Goal: Task Accomplishment & Management: Use online tool/utility

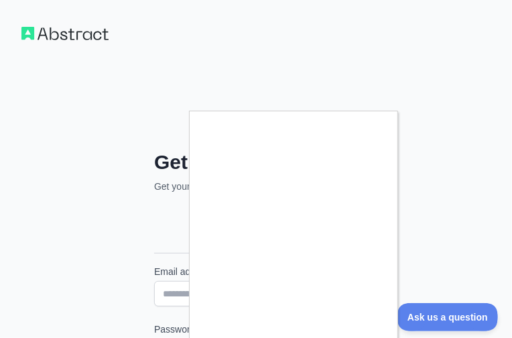
scroll to position [237, 0]
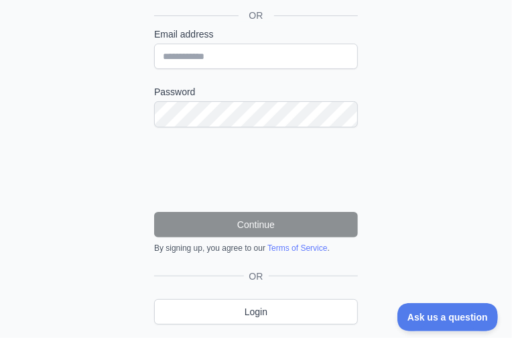
type input "**********"
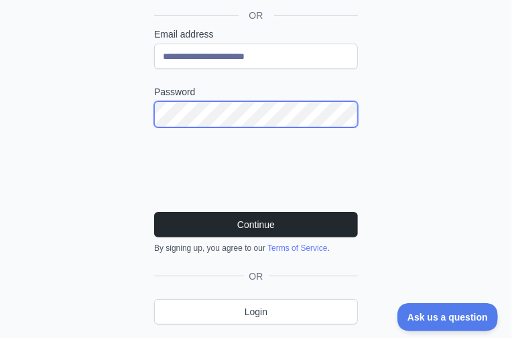
click at [154, 212] on button "Continue" at bounding box center [256, 224] width 204 height 25
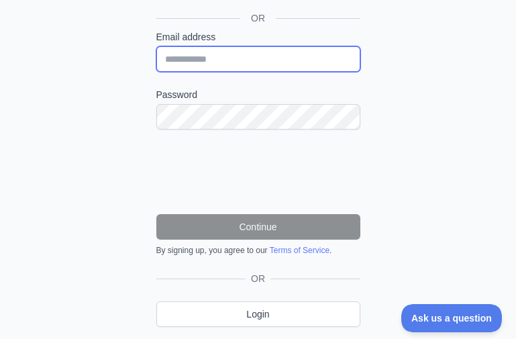
click at [236, 63] on input "Email address" at bounding box center [258, 58] width 204 height 25
paste input "**********"
type input "**********"
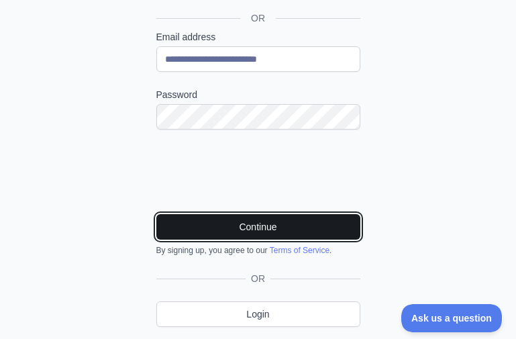
click at [255, 215] on button "Continue" at bounding box center [258, 226] width 204 height 25
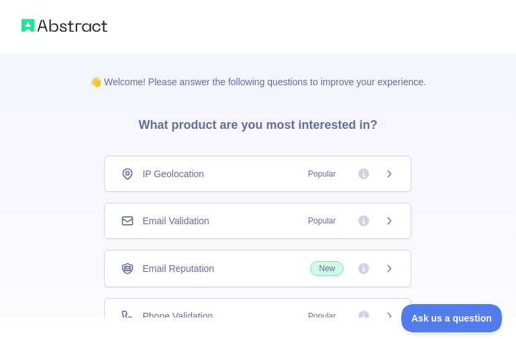
click at [272, 221] on div "Email Validation Popular" at bounding box center [258, 220] width 274 height 13
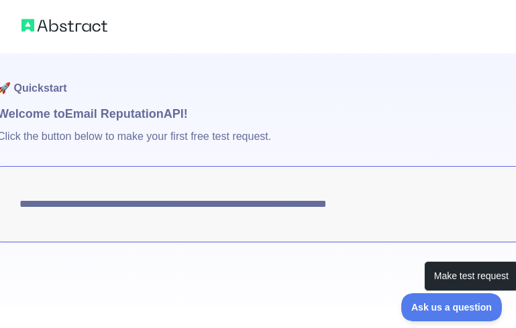
scroll to position [17, 0]
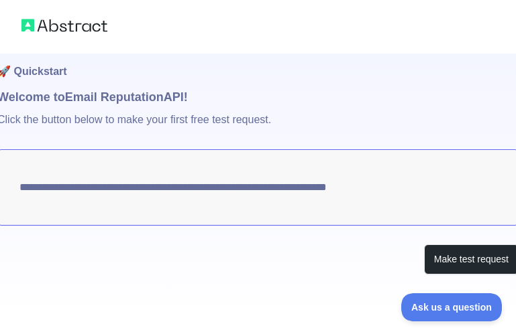
drag, startPoint x: 385, startPoint y: 86, endPoint x: 392, endPoint y: 93, distance: 9.0
click at [385, 86] on h1 "🚀 Quickstart" at bounding box center [257, 62] width 521 height 51
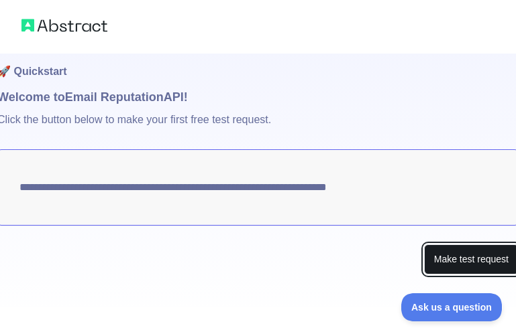
click at [461, 257] on button "Make test request" at bounding box center [471, 260] width 95 height 30
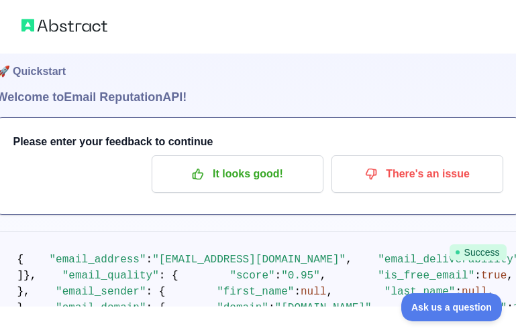
scroll to position [84, 0]
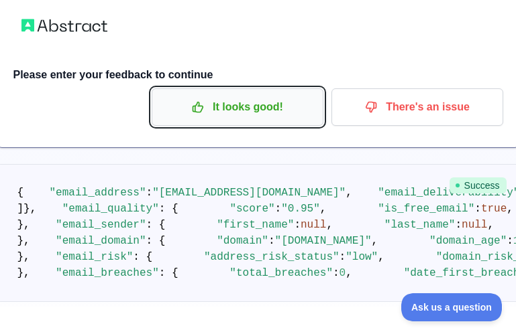
click at [248, 124] on button "It looks good!" at bounding box center [238, 107] width 172 height 38
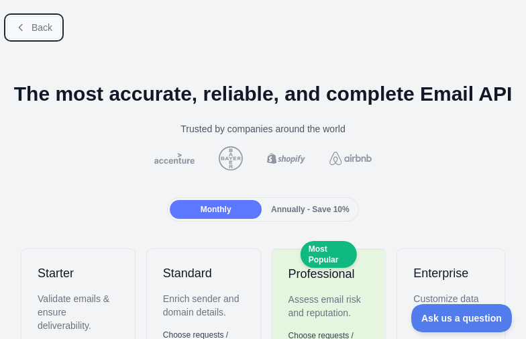
click at [29, 28] on button "Back" at bounding box center [34, 27] width 54 height 23
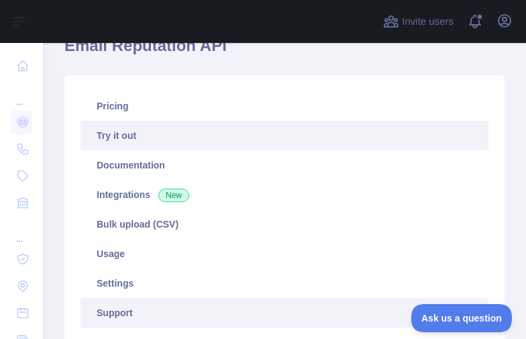
scroll to position [268, 0]
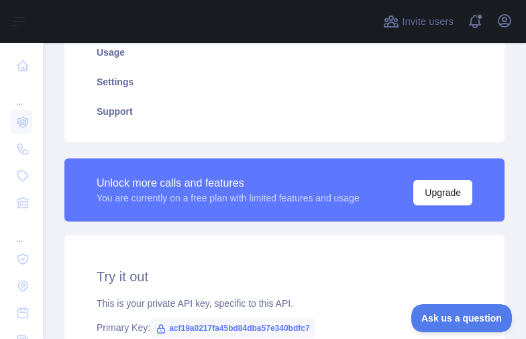
click at [249, 332] on span "acf19a0217fa45bd84dba57e340bdfc7" at bounding box center [232, 328] width 164 height 20
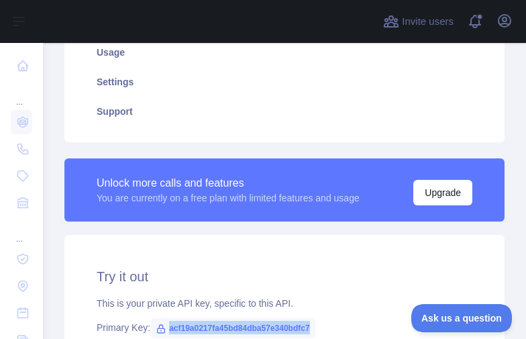
copy span "acf19a0217fa45bd84dba57e340bdfc7"
